Goal: Find specific page/section: Find specific page/section

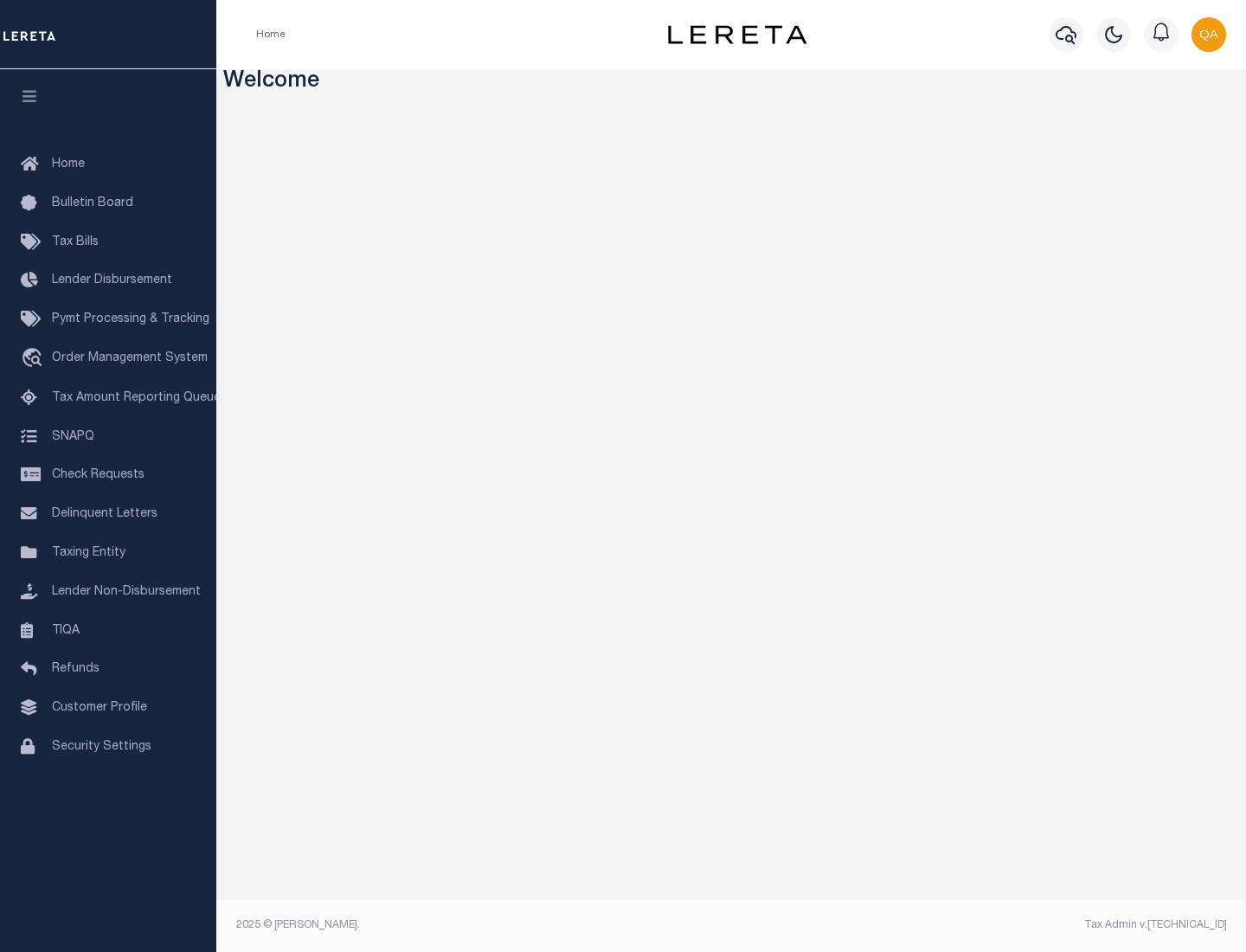
click at [109, 475] on span "Check Requests" at bounding box center [99, 475] width 93 height 12
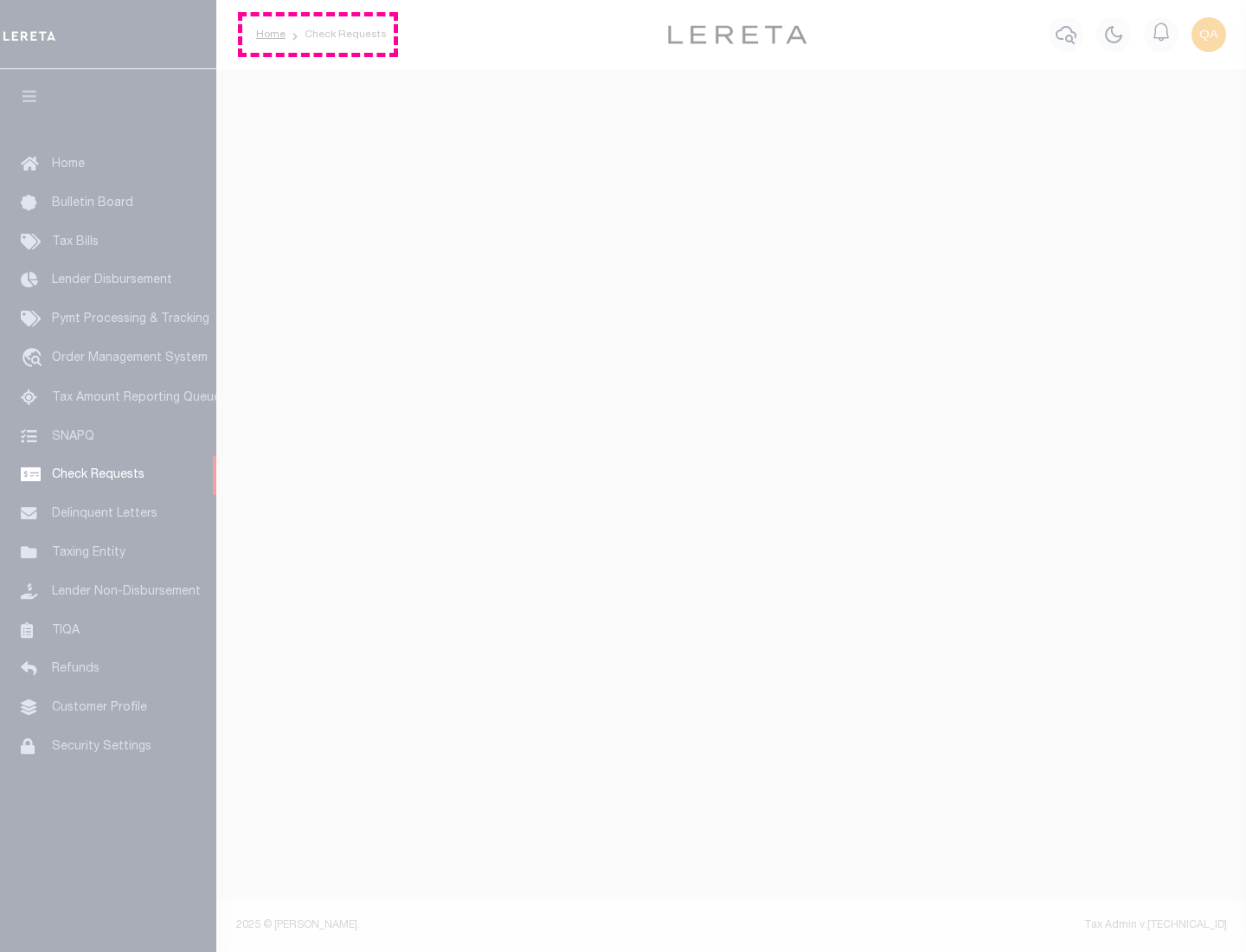
select select "50"
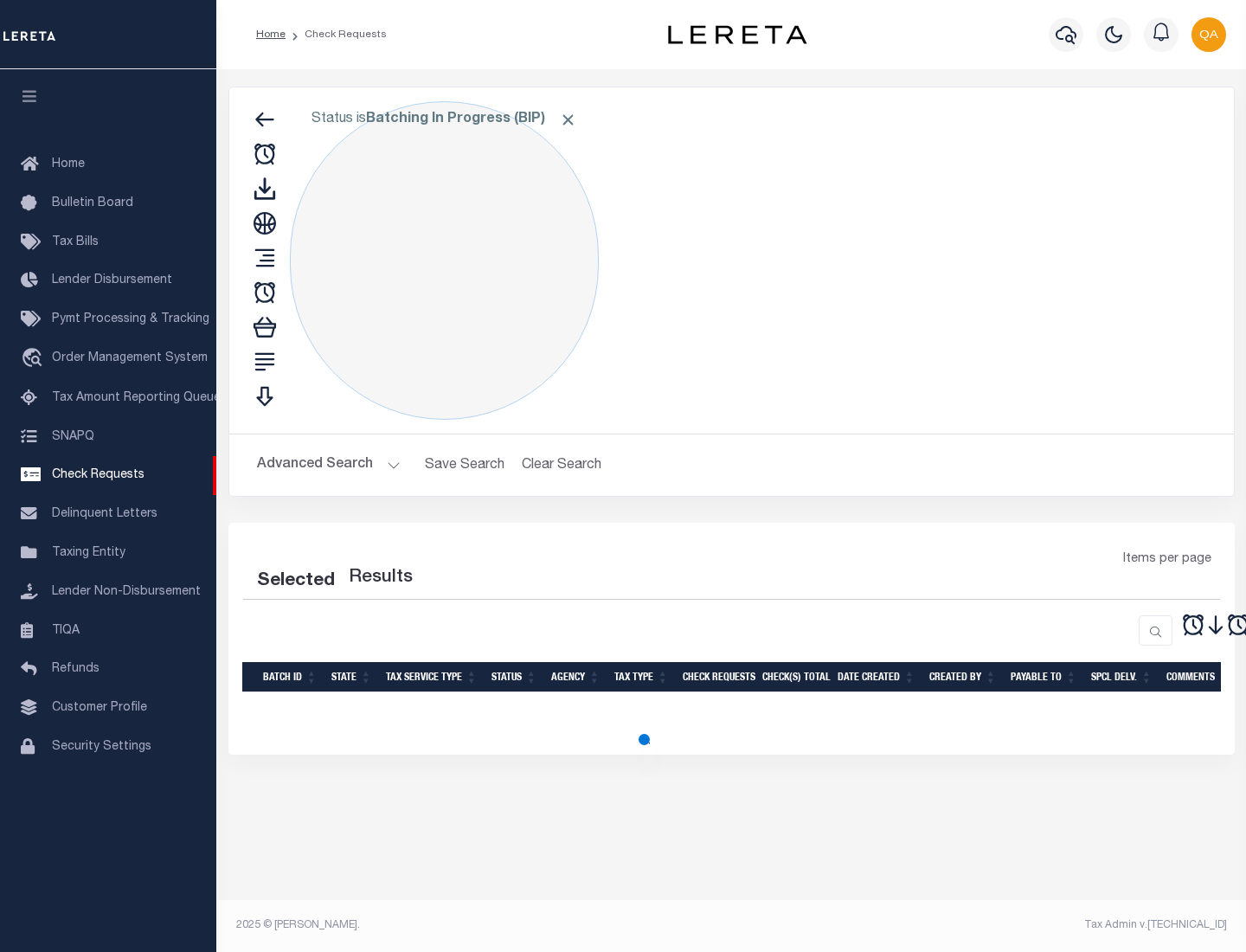
select select "50"
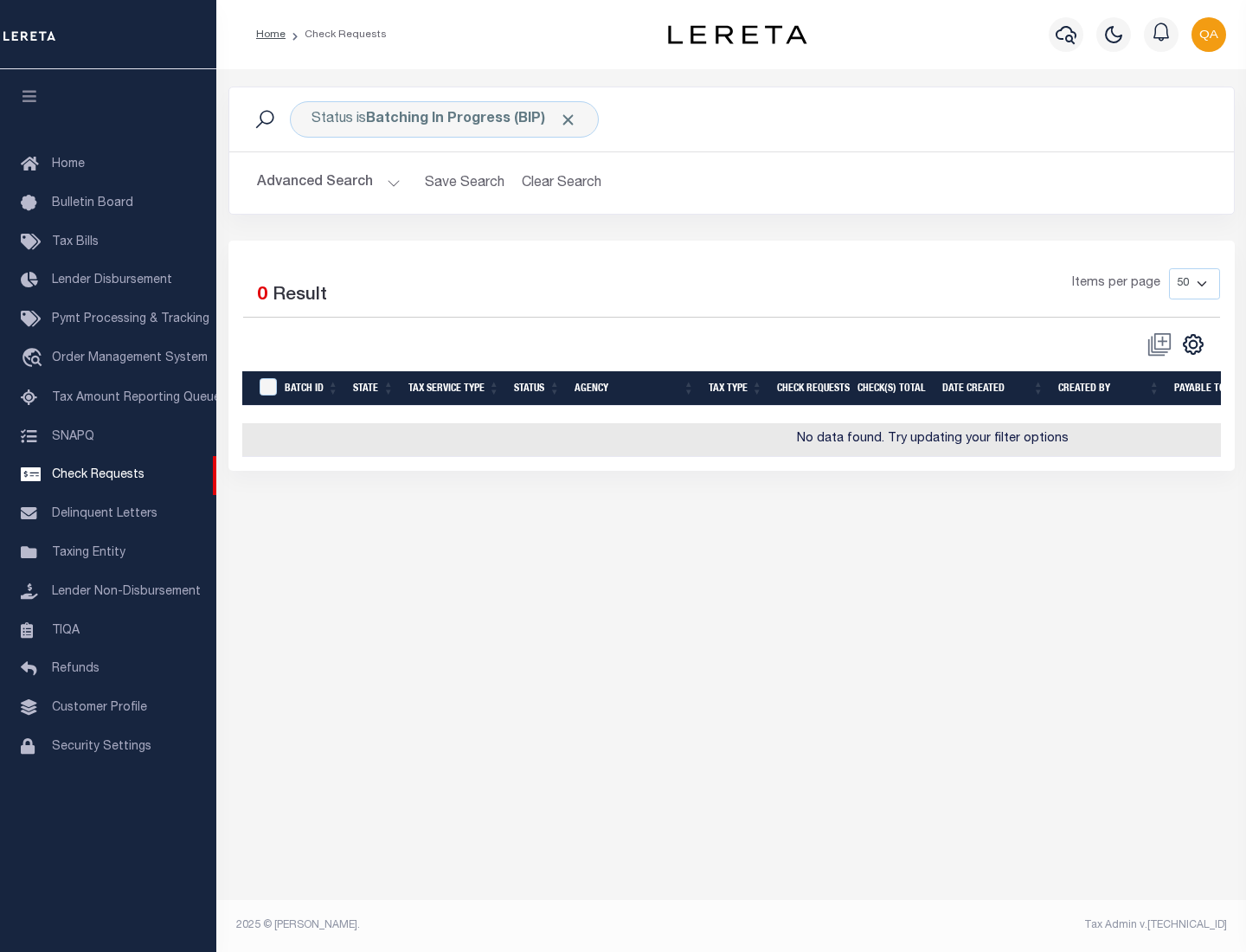
click at [569, 119] on span "Click to Remove" at bounding box center [568, 119] width 18 height 18
